Goal: Navigation & Orientation: Find specific page/section

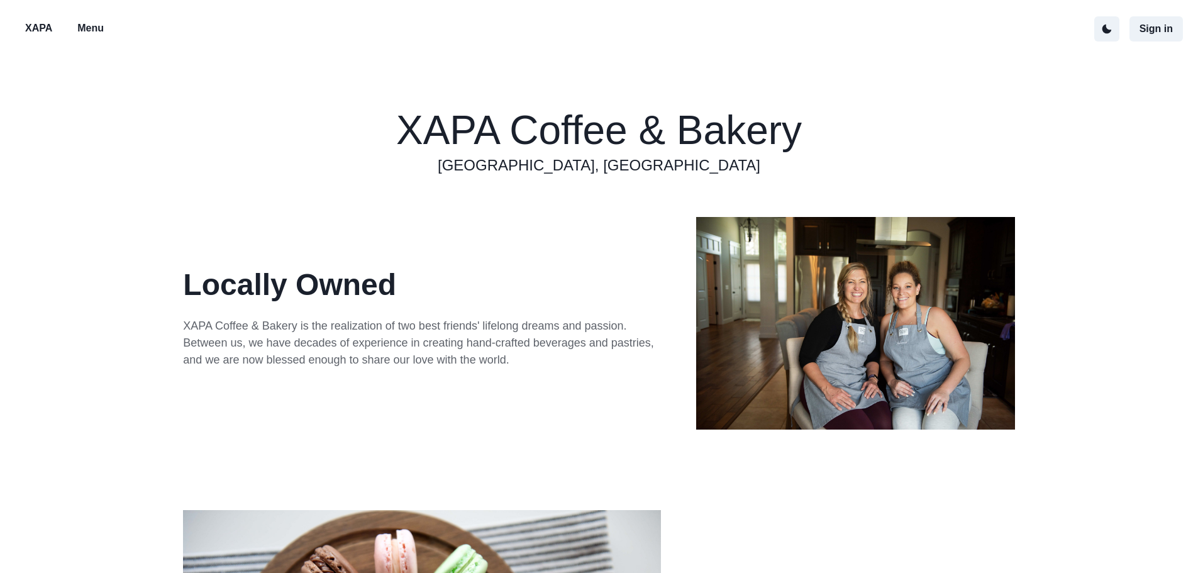
click at [96, 28] on p "Menu" at bounding box center [90, 28] width 26 height 15
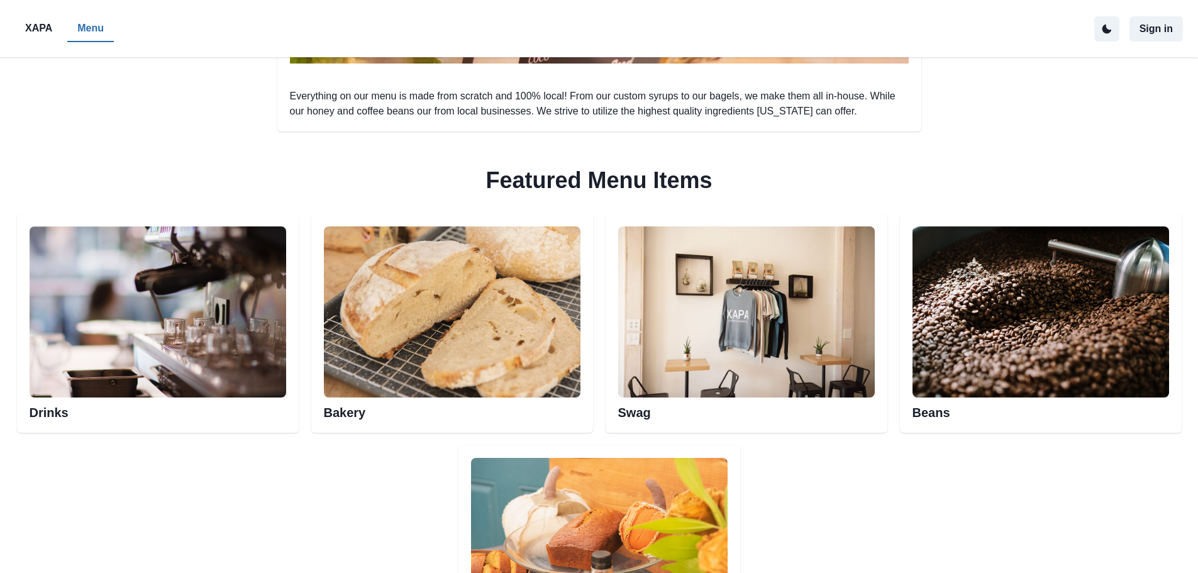
scroll to position [475, 0]
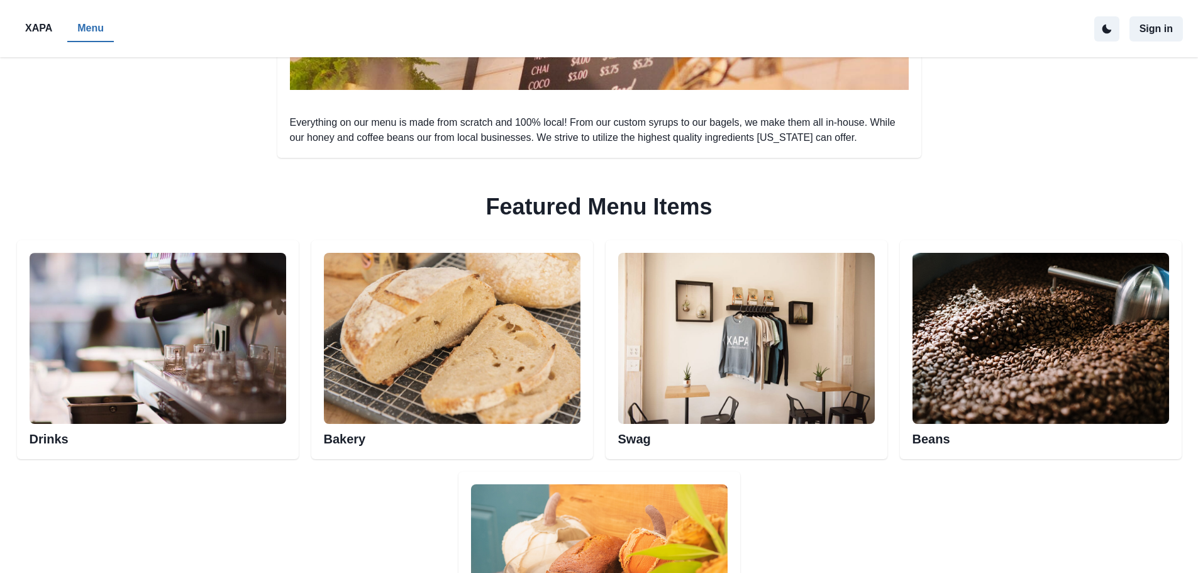
click at [203, 372] on img at bounding box center [158, 338] width 257 height 171
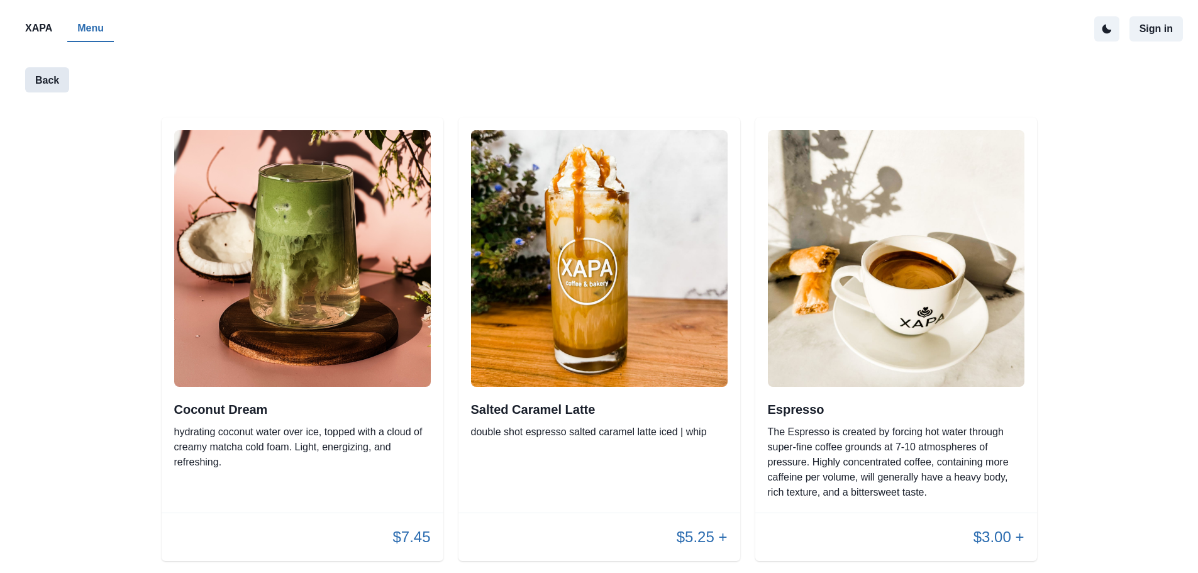
click at [42, 76] on button "Back" at bounding box center [47, 79] width 44 height 25
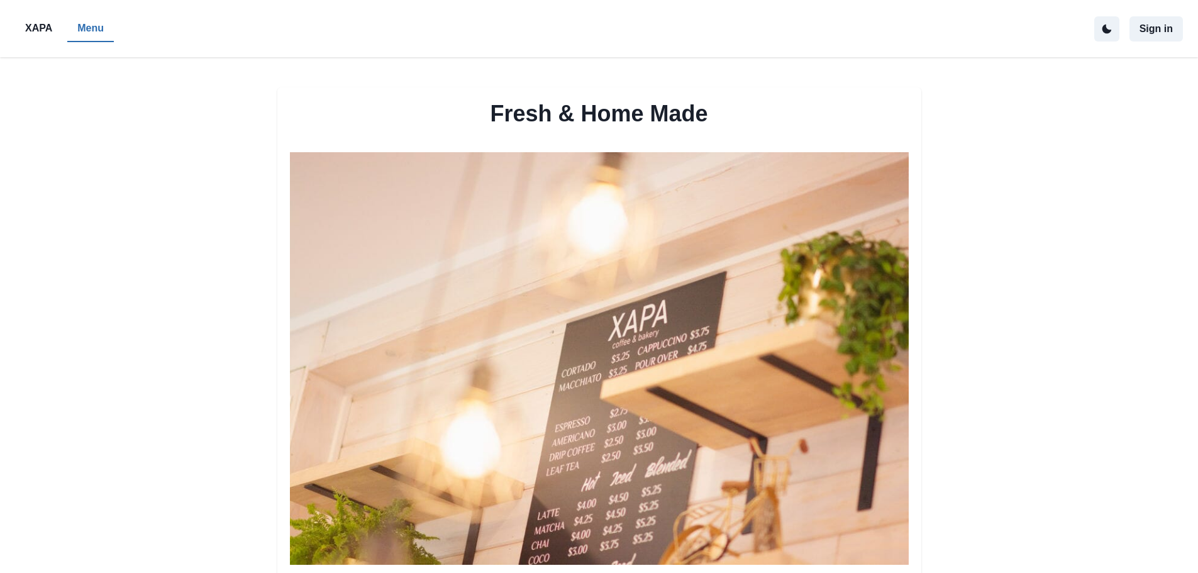
scroll to position [475, 0]
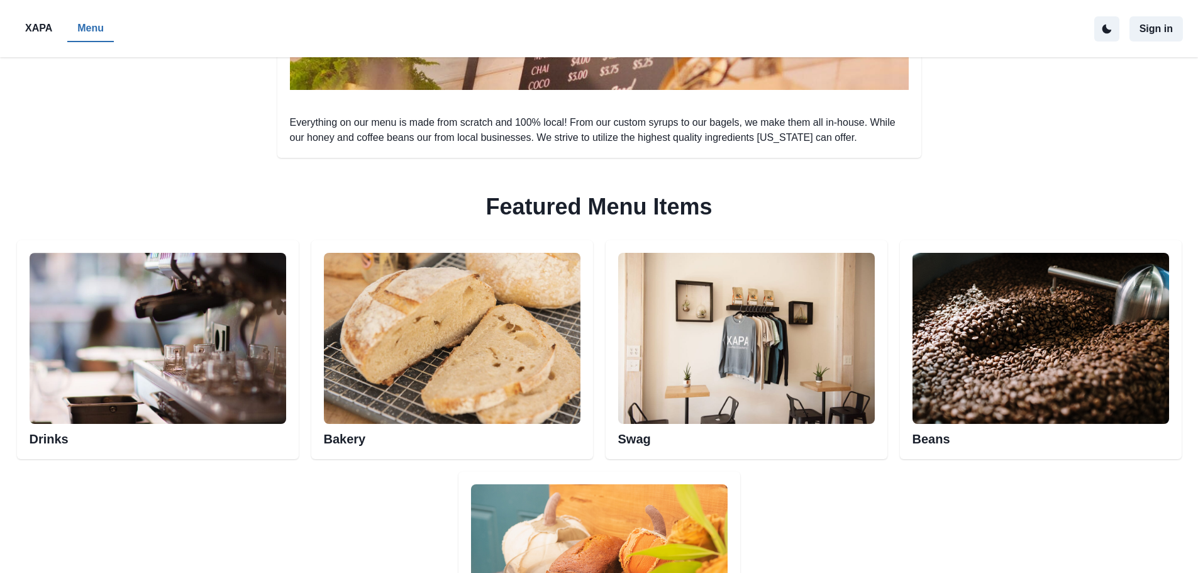
click at [353, 442] on h2 "Bakery" at bounding box center [452, 435] width 257 height 23
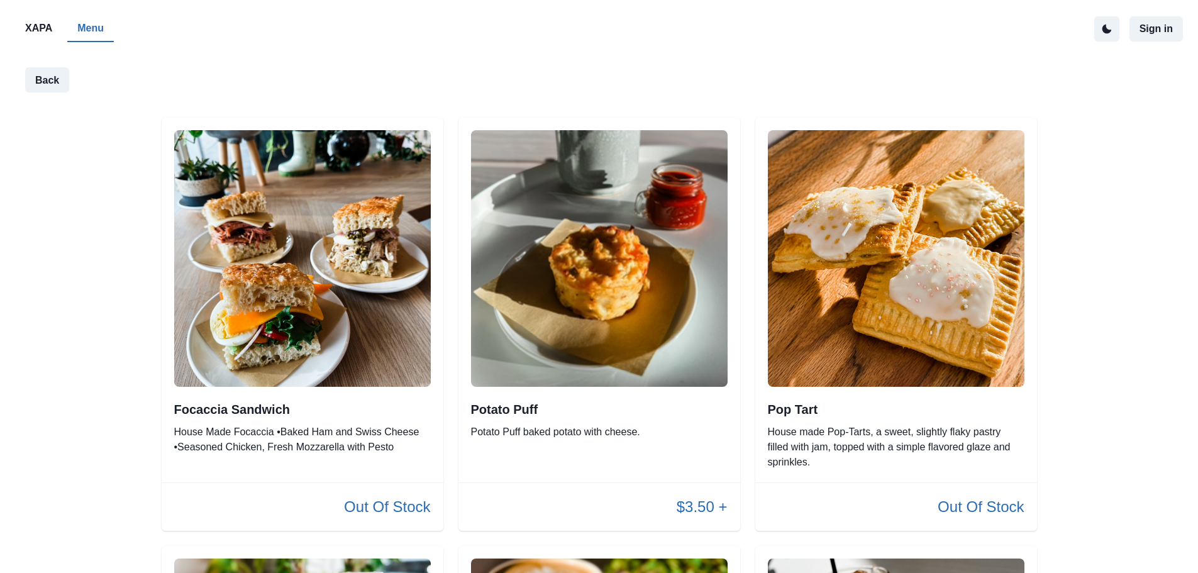
click at [86, 28] on p "Menu" at bounding box center [90, 28] width 26 height 15
